Goal: Task Accomplishment & Management: Manage account settings

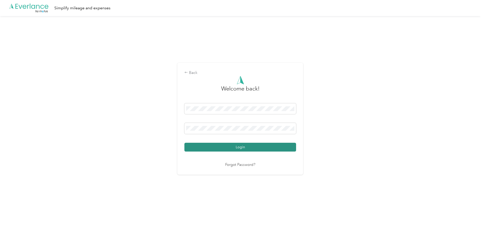
click at [246, 149] on button "Login" at bounding box center [240, 147] width 112 height 9
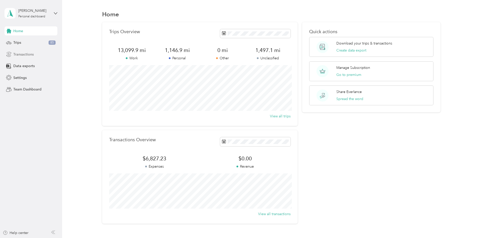
click at [23, 53] on span "Transactions" at bounding box center [23, 54] width 20 height 5
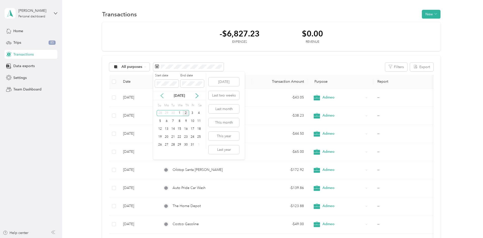
click at [161, 96] on icon at bounding box center [161, 95] width 5 height 5
click at [165, 112] on div "1" at bounding box center [166, 113] width 7 height 6
click at [173, 146] on div "30" at bounding box center [173, 145] width 7 height 6
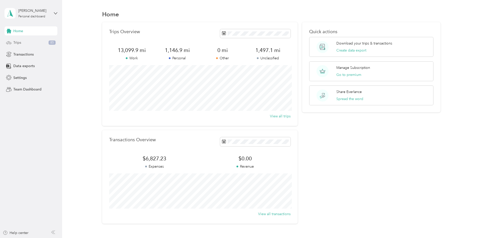
click at [25, 41] on div "Trips 85" at bounding box center [31, 42] width 53 height 9
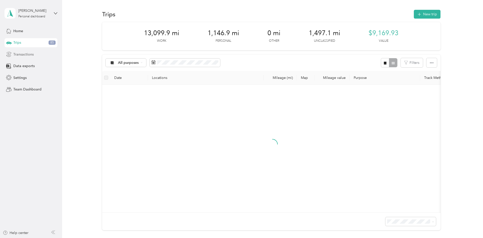
click at [28, 53] on span "Transactions" at bounding box center [23, 54] width 20 height 5
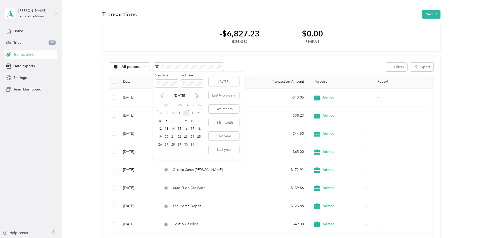
click at [164, 96] on icon at bounding box center [161, 95] width 5 height 5
click at [165, 112] on div "1" at bounding box center [166, 113] width 7 height 6
click at [173, 145] on div "30" at bounding box center [173, 145] width 7 height 6
